Goal: Transaction & Acquisition: Book appointment/travel/reservation

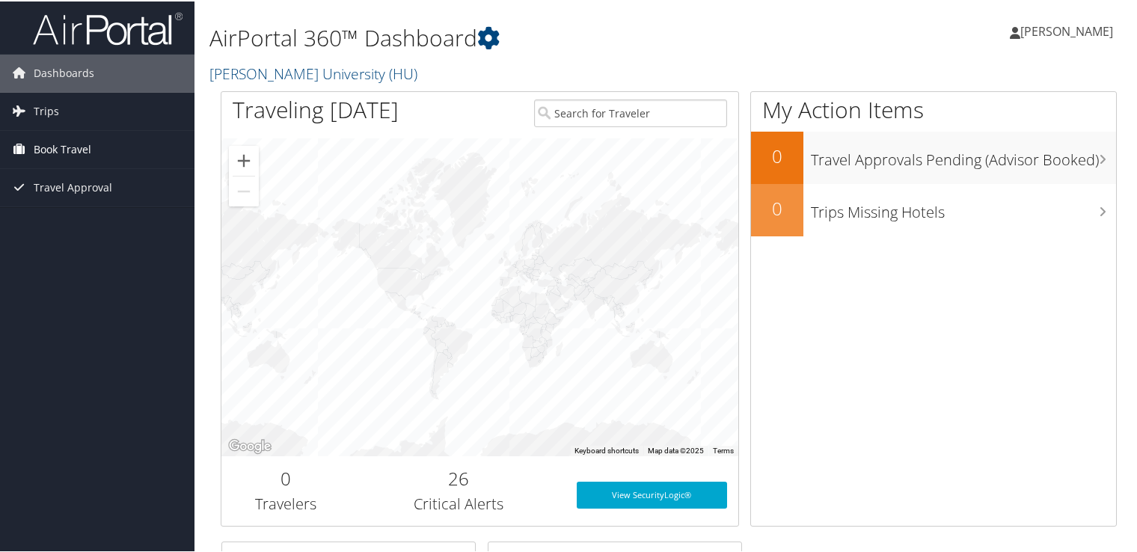
click at [75, 150] on span "Book Travel" at bounding box center [63, 147] width 58 height 37
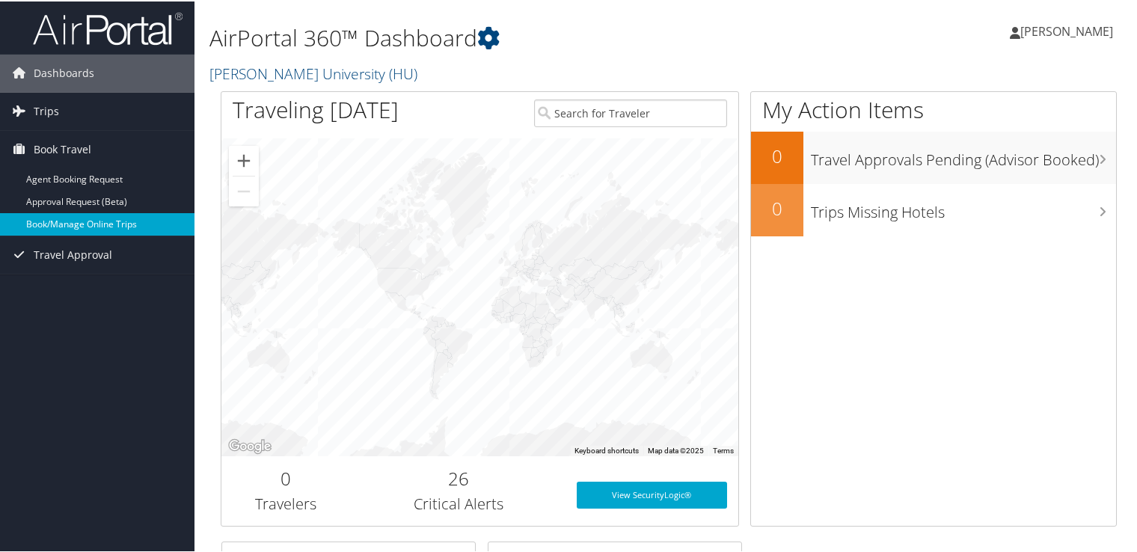
click at [120, 217] on link "Book/Manage Online Trips" at bounding box center [97, 223] width 195 height 22
